Goal: Transaction & Acquisition: Purchase product/service

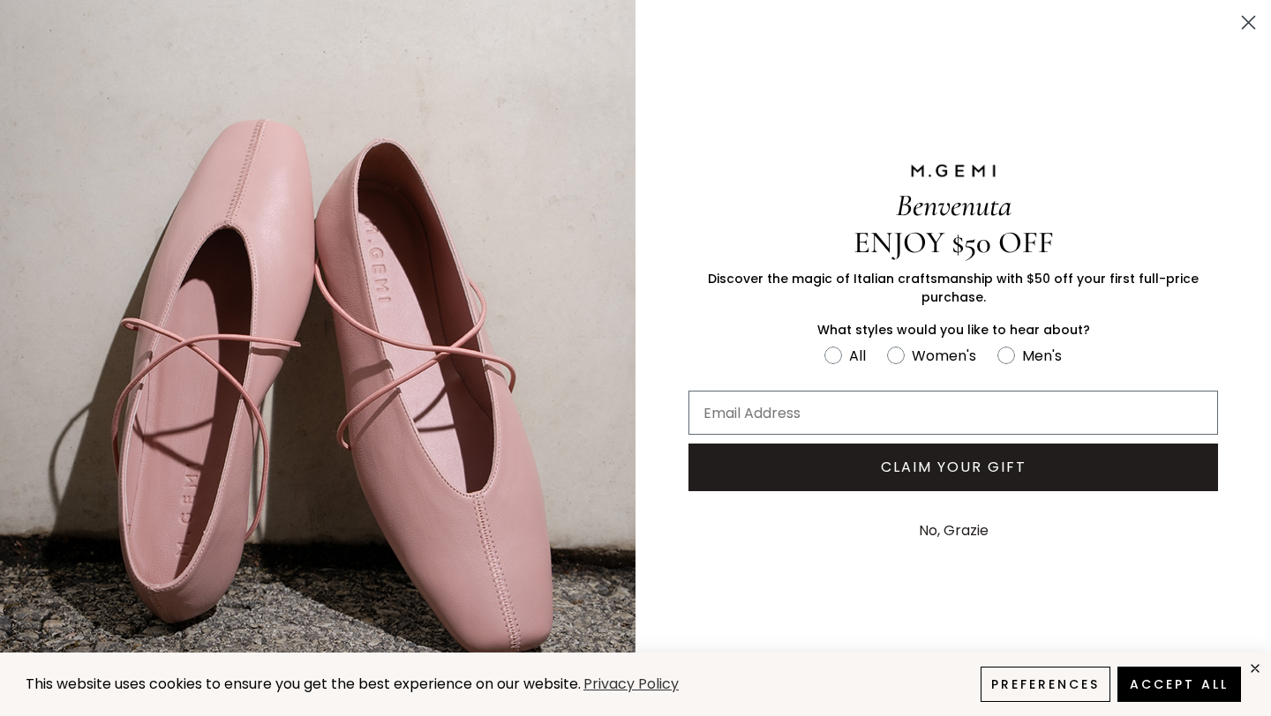
click at [1253, 23] on circle "Close dialog" at bounding box center [1247, 22] width 29 height 29
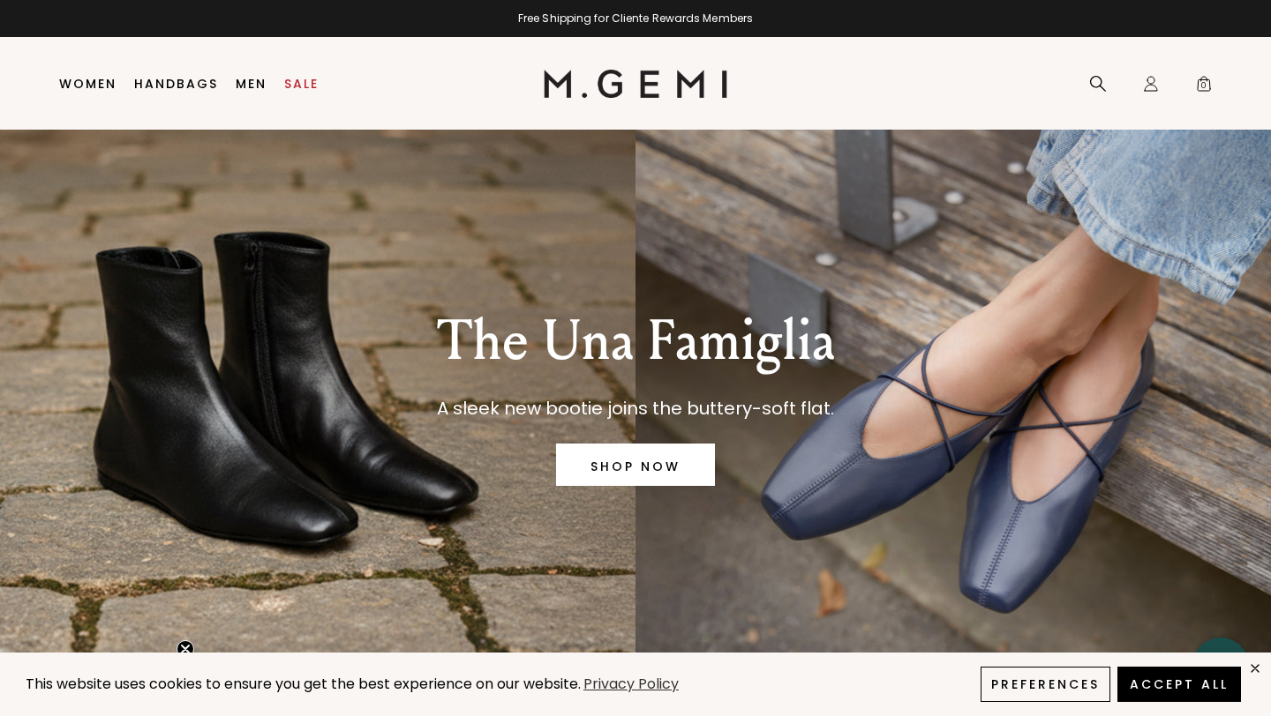
click at [338, 449] on div "The Una Famiglia A sleek new bootie joins the buttery-soft flat. SHOP NOW" at bounding box center [635, 394] width 1158 height 529
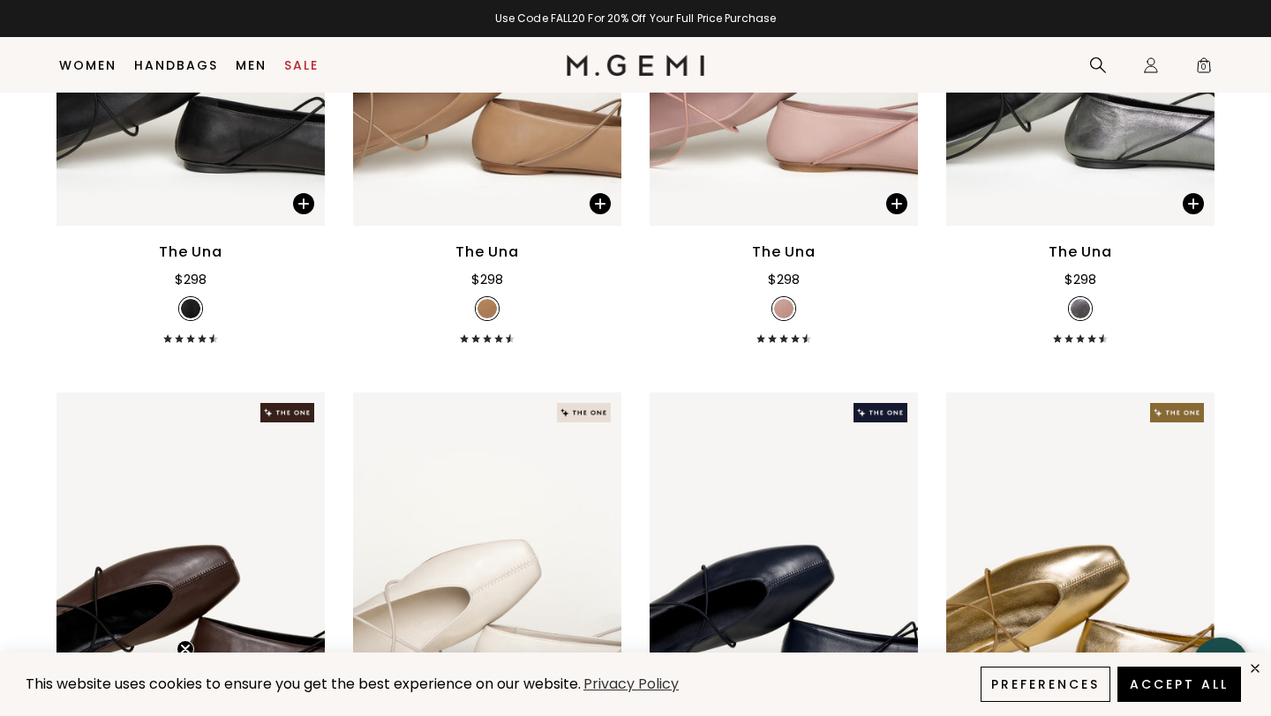
scroll to position [1604, 0]
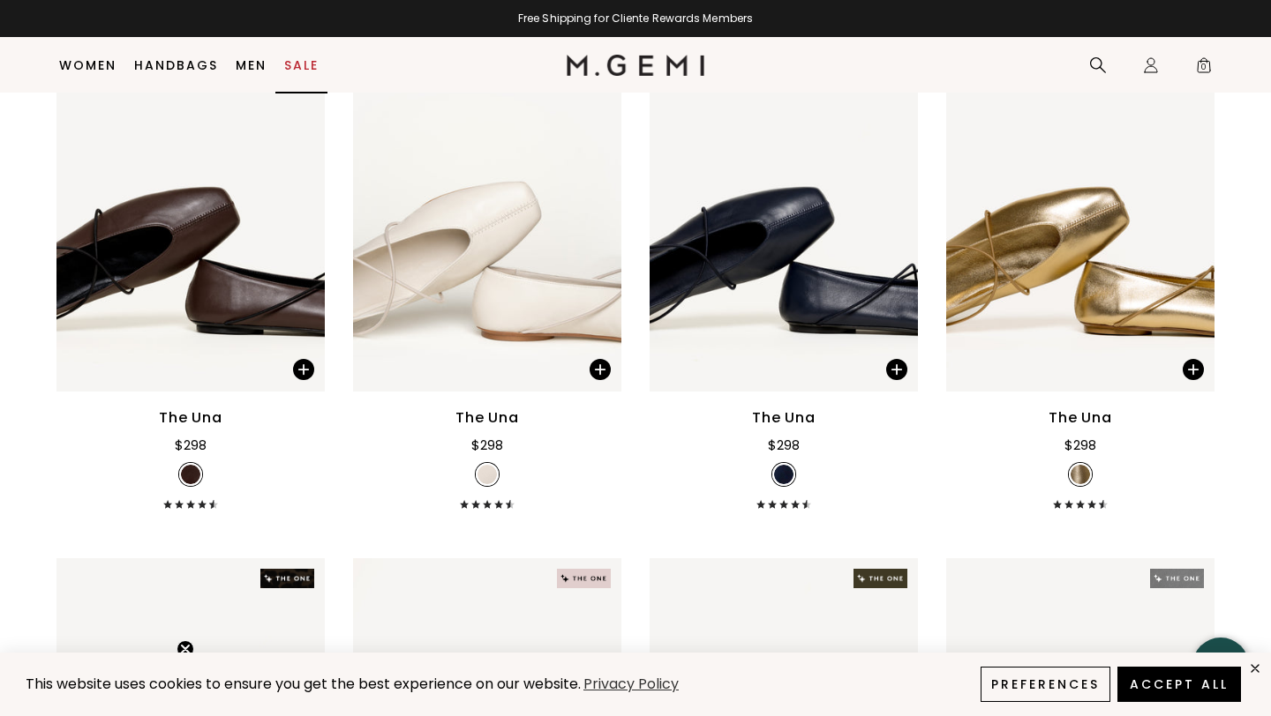
click at [289, 61] on link "Sale" at bounding box center [301, 65] width 34 height 14
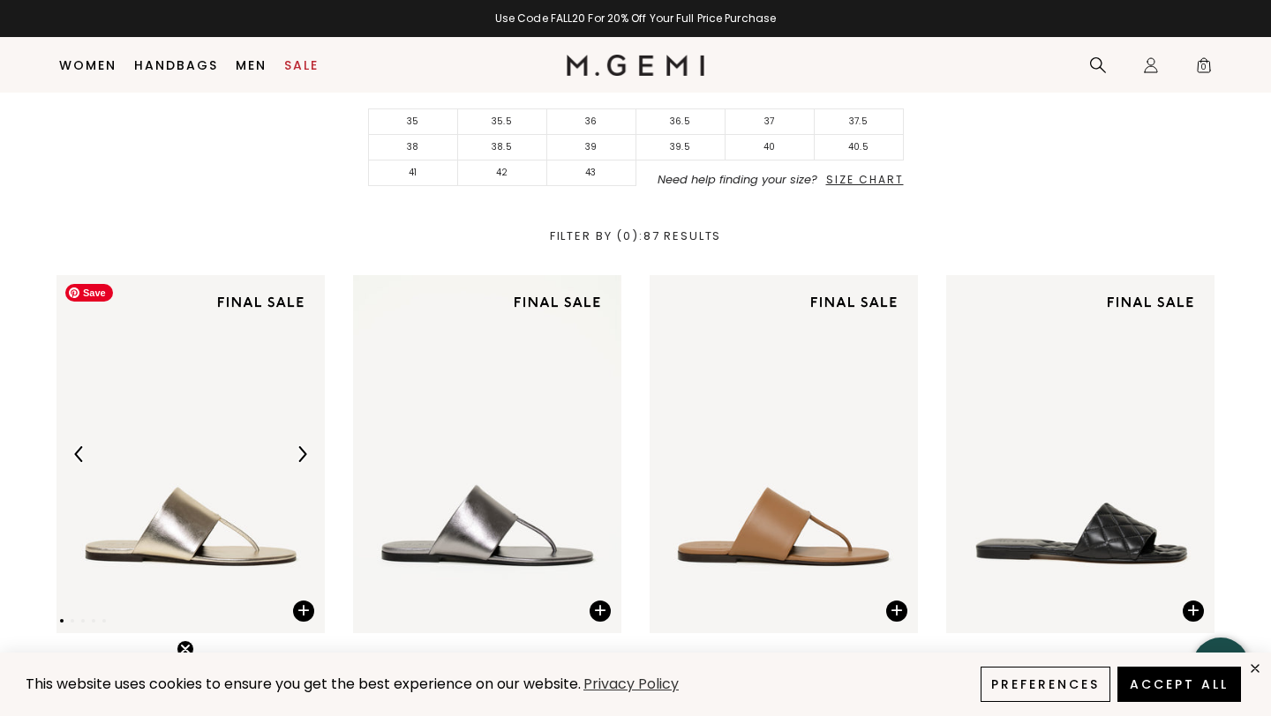
scroll to position [484, 0]
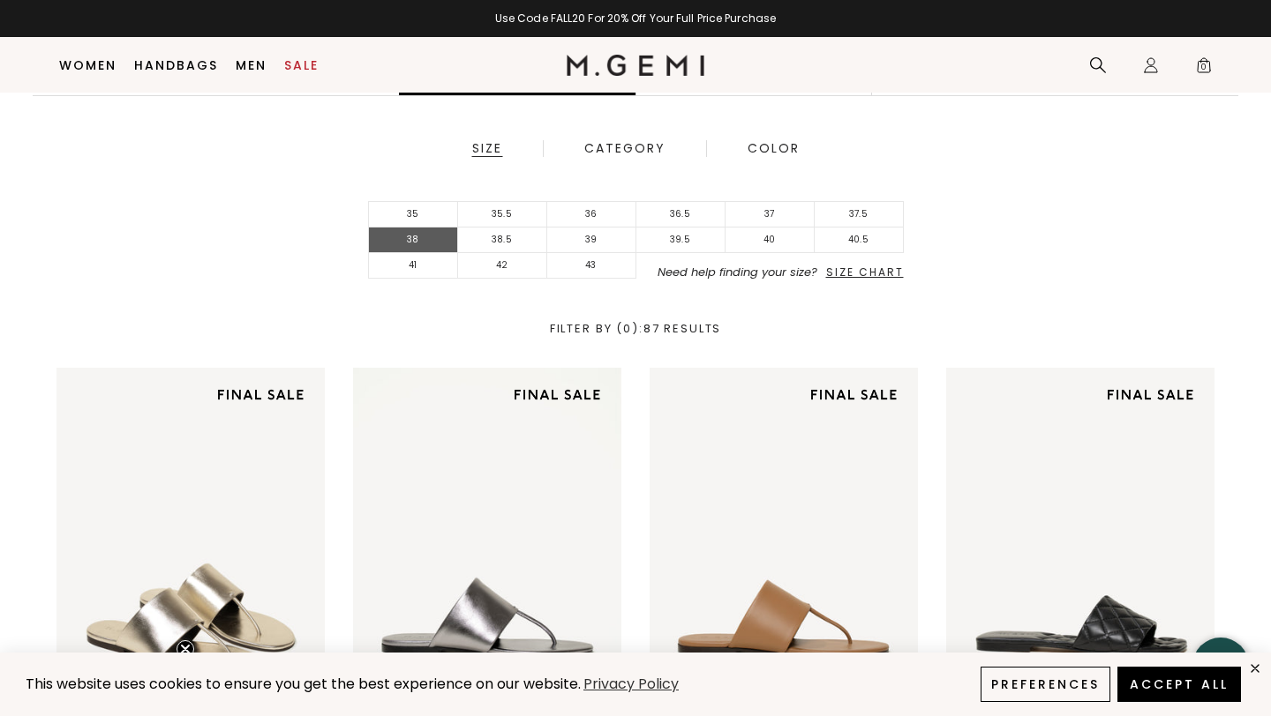
click at [431, 251] on li "38" at bounding box center [413, 241] width 89 height 26
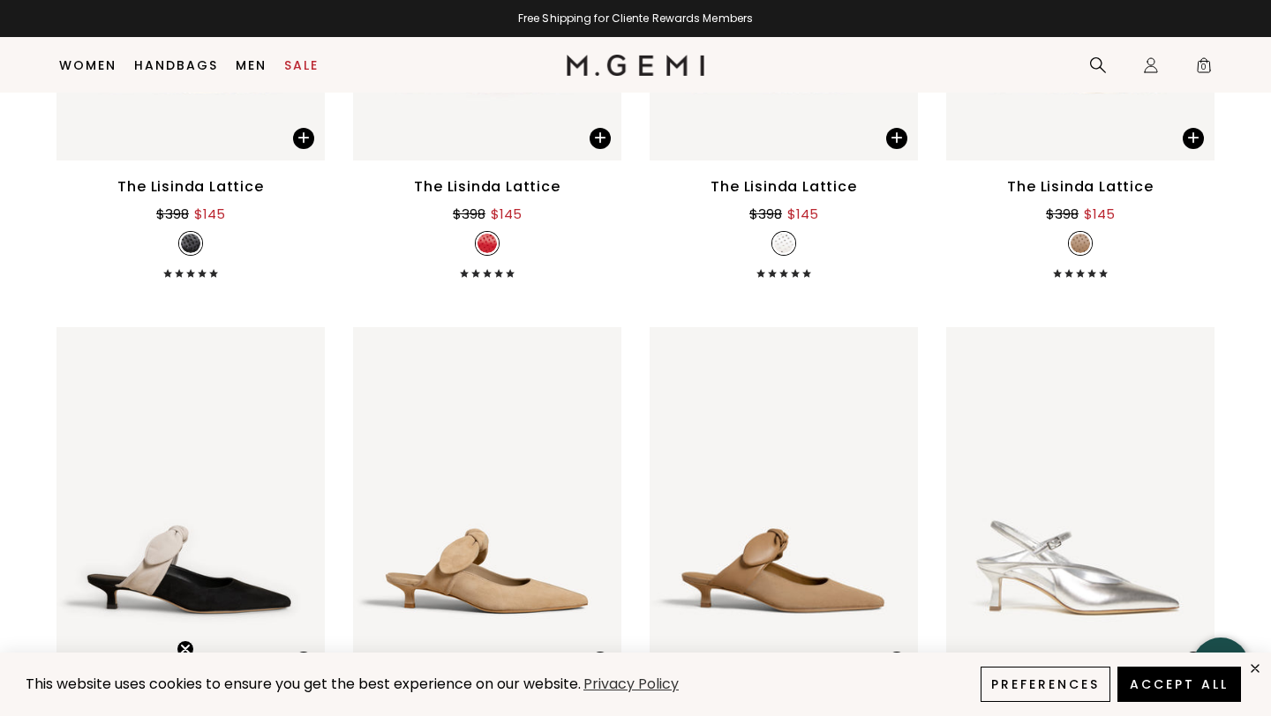
scroll to position [3070, 0]
